Goal: Transaction & Acquisition: Purchase product/service

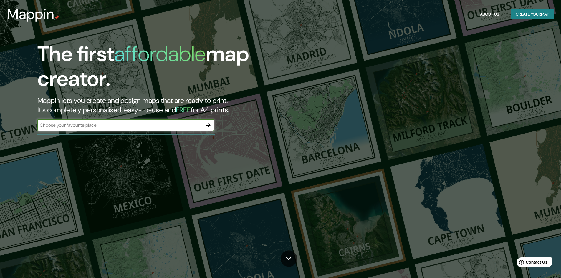
click at [110, 127] on input "text" at bounding box center [119, 125] width 165 height 7
type input "[GEOGRAPHIC_DATA][PERSON_NAME], [PERSON_NAME]"
click at [211, 123] on icon "button" at bounding box center [208, 125] width 7 height 7
type input "[PERSON_NAME]"
click at [209, 128] on icon "button" at bounding box center [208, 125] width 7 height 7
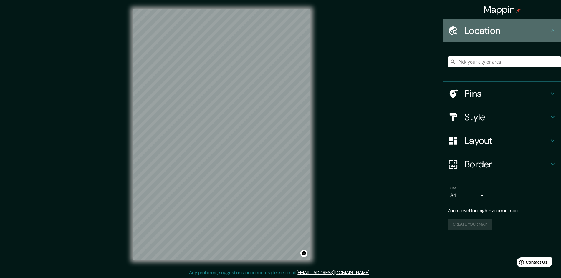
click at [486, 38] on div "Location" at bounding box center [502, 31] width 118 height 24
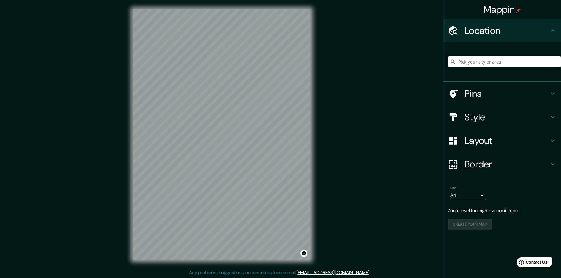
click at [552, 27] on icon at bounding box center [553, 30] width 7 height 7
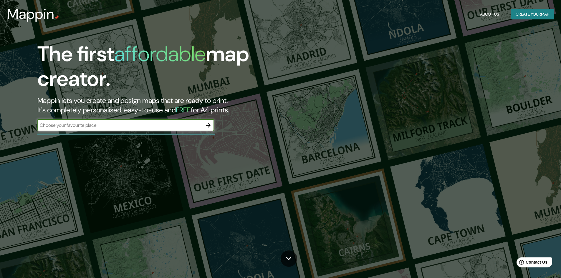
click at [126, 126] on input "text" at bounding box center [119, 125] width 165 height 7
type input "[PERSON_NAME], [GEOGRAPHIC_DATA]"
click at [204, 124] on button "button" at bounding box center [208, 126] width 12 height 12
click at [143, 126] on input "text" at bounding box center [119, 125] width 165 height 7
click at [96, 136] on div "The first affordable map creator. Mappin lets you create and design maps that a…" at bounding box center [177, 89] width 337 height 95
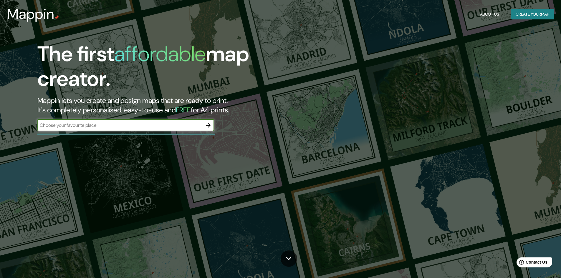
click at [99, 127] on input "text" at bounding box center [119, 125] width 165 height 7
type input "[PERSON_NAME]"
click at [209, 123] on icon "button" at bounding box center [208, 125] width 7 height 7
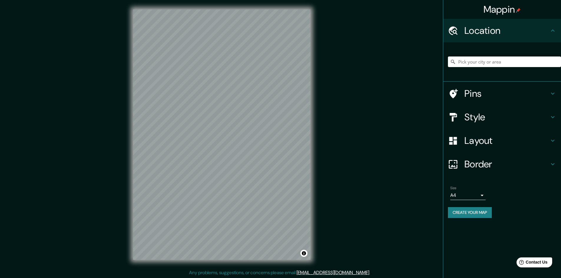
click at [493, 93] on h4 "Pins" at bounding box center [507, 94] width 85 height 12
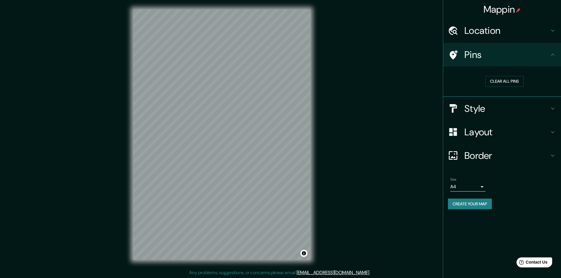
click at [507, 55] on h4 "Pins" at bounding box center [507, 55] width 85 height 12
click at [476, 110] on h4 "Style" at bounding box center [507, 109] width 85 height 12
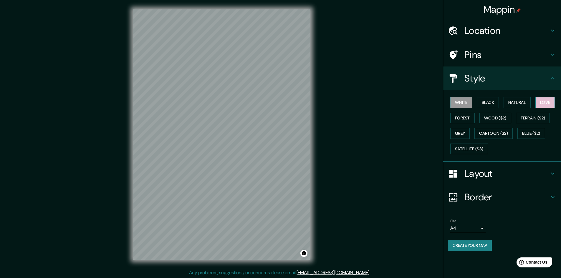
click at [543, 103] on button "Love" at bounding box center [545, 102] width 19 height 11
click at [474, 169] on h4 "Layout" at bounding box center [507, 174] width 85 height 12
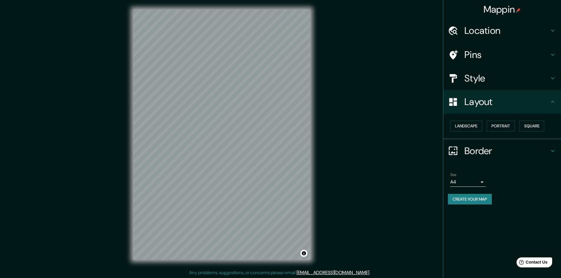
click at [478, 152] on h4 "Border" at bounding box center [507, 151] width 85 height 12
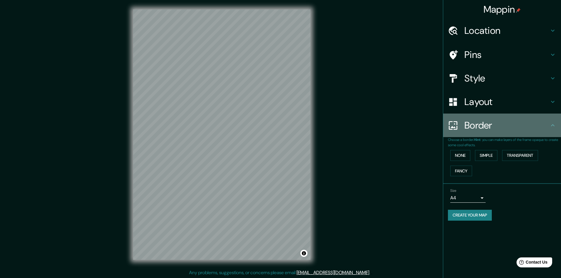
click at [476, 136] on div "Border" at bounding box center [502, 126] width 118 height 24
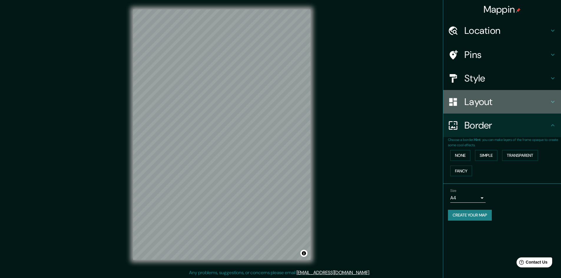
click at [487, 101] on h4 "Layout" at bounding box center [507, 102] width 85 height 12
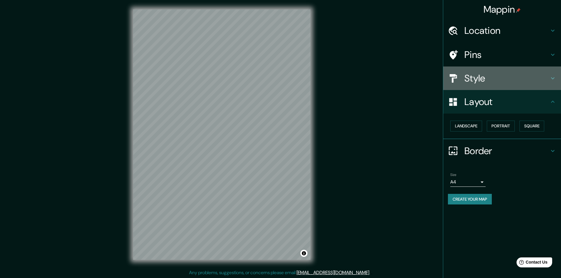
click at [483, 79] on h4 "Style" at bounding box center [507, 78] width 85 height 12
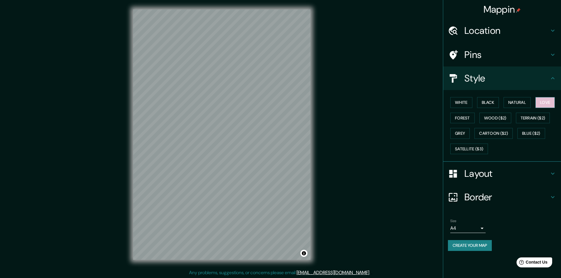
click at [546, 103] on button "Love" at bounding box center [545, 102] width 19 height 11
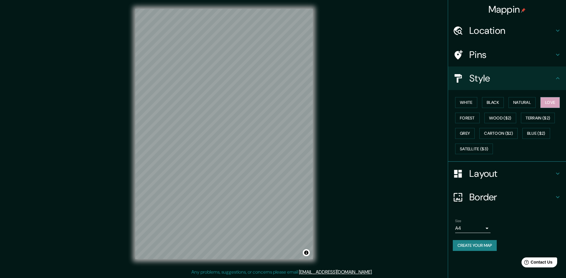
click at [480, 226] on body "Mappin Location Pins Style White Black Natural Love Forest Wood ($2) Terrain ($…" at bounding box center [283, 138] width 566 height 278
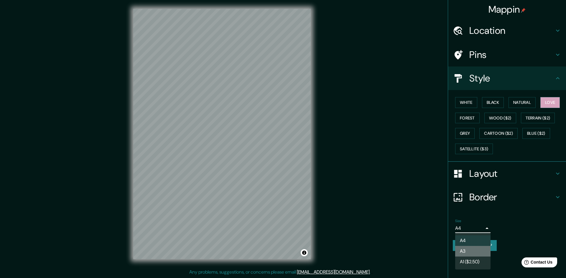
click at [473, 253] on li "A3" at bounding box center [472, 251] width 35 height 11
type input "a4"
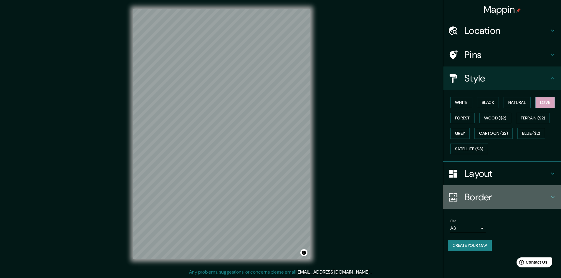
click at [499, 201] on h4 "Border" at bounding box center [507, 198] width 85 height 12
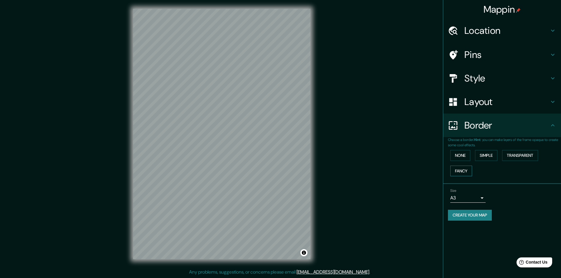
click at [466, 168] on button "Fancy" at bounding box center [462, 171] width 22 height 11
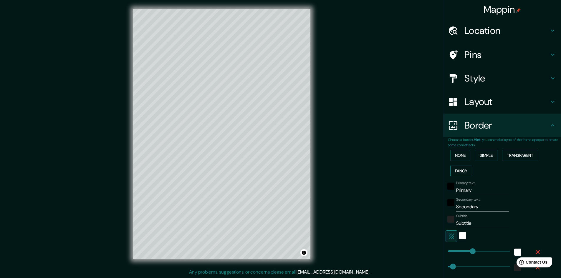
click at [466, 168] on button "Fancy" at bounding box center [462, 171] width 22 height 11
type input "241"
type input "48"
type input "24"
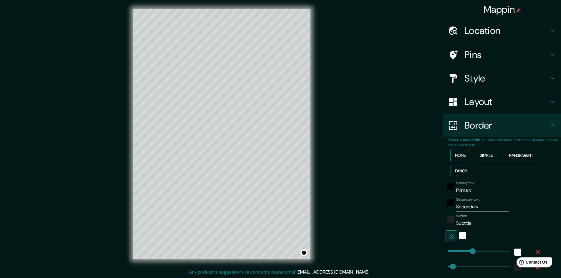
click at [465, 156] on button "None" at bounding box center [461, 155] width 20 height 11
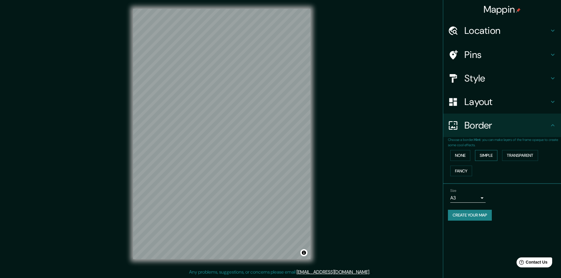
click at [487, 156] on button "Simple" at bounding box center [486, 155] width 22 height 11
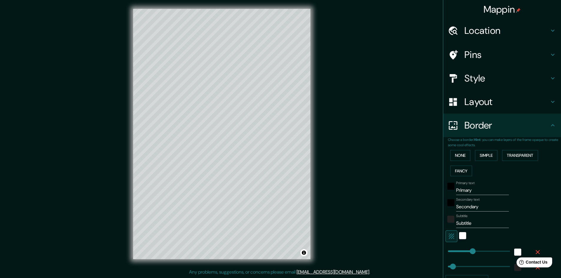
click at [467, 155] on div "None Simple Transparent Fancy" at bounding box center [504, 163] width 113 height 31
click at [465, 155] on button "None" at bounding box center [461, 155] width 20 height 11
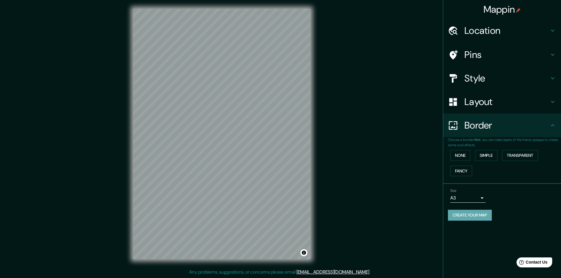
click at [473, 218] on button "Create your map" at bounding box center [470, 215] width 44 height 11
click at [468, 215] on div "Create your map" at bounding box center [502, 215] width 108 height 11
